Goal: Check status: Check status

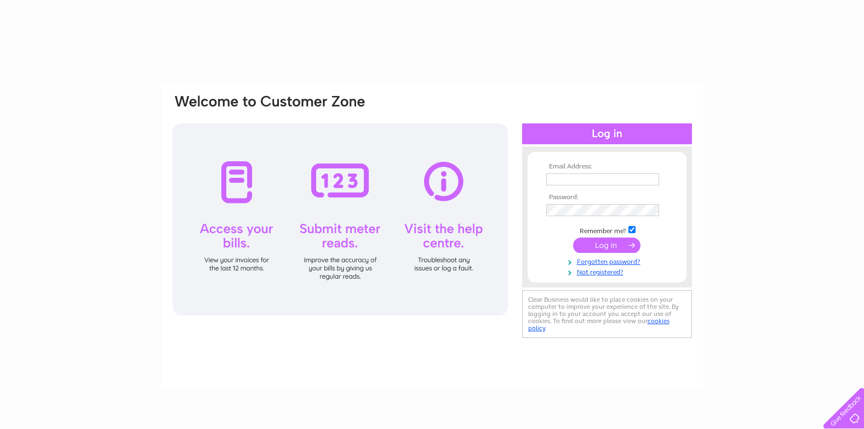
type input "[EMAIL_ADDRESS][DOMAIN_NAME]"
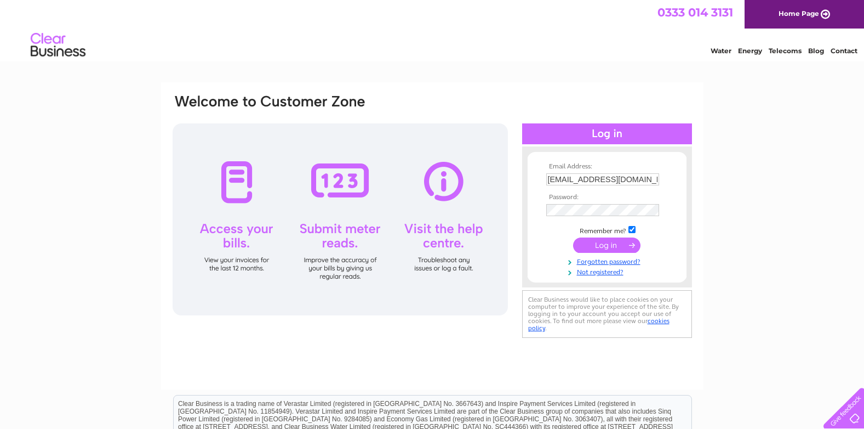
click at [612, 247] on input "submit" at bounding box center [606, 244] width 67 height 15
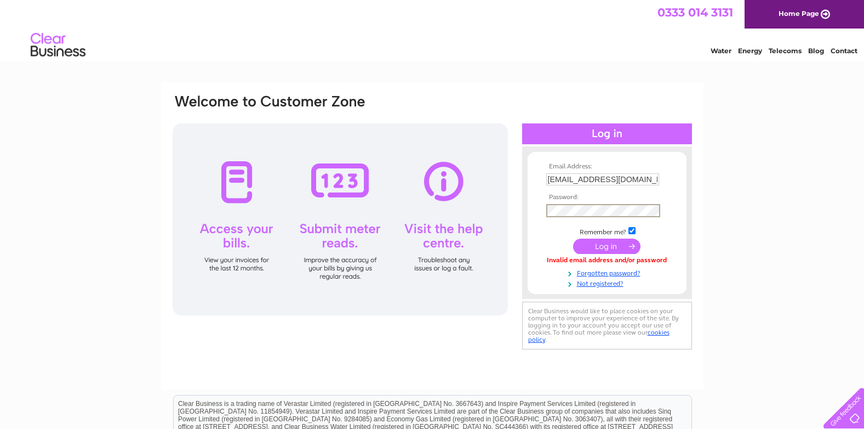
click at [545, 204] on td at bounding box center [607, 210] width 127 height 19
click at [750, 145] on div "Email Address: imagebyvanessa@hotmail.co.uk Password:" at bounding box center [432, 329] width 864 height 494
click at [627, 248] on input "submit" at bounding box center [606, 244] width 67 height 15
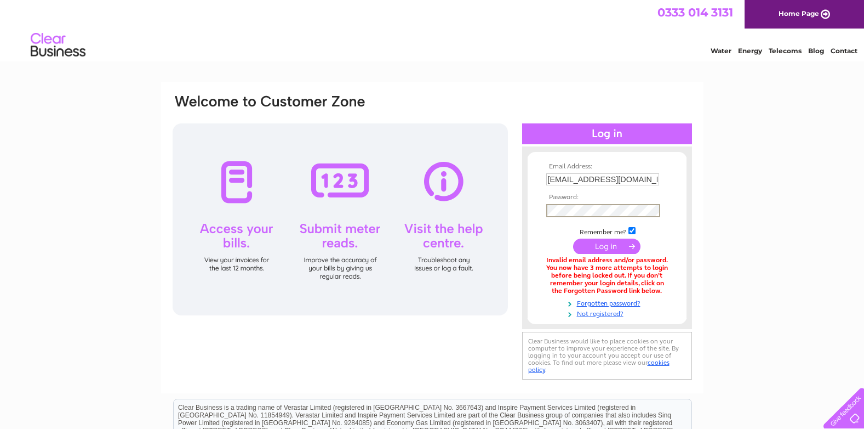
click at [446, 247] on div "Email Address: [EMAIL_ADDRESS][DOMAIN_NAME] Password:" at bounding box center [433, 237] width 522 height 289
